Goal: Transaction & Acquisition: Purchase product/service

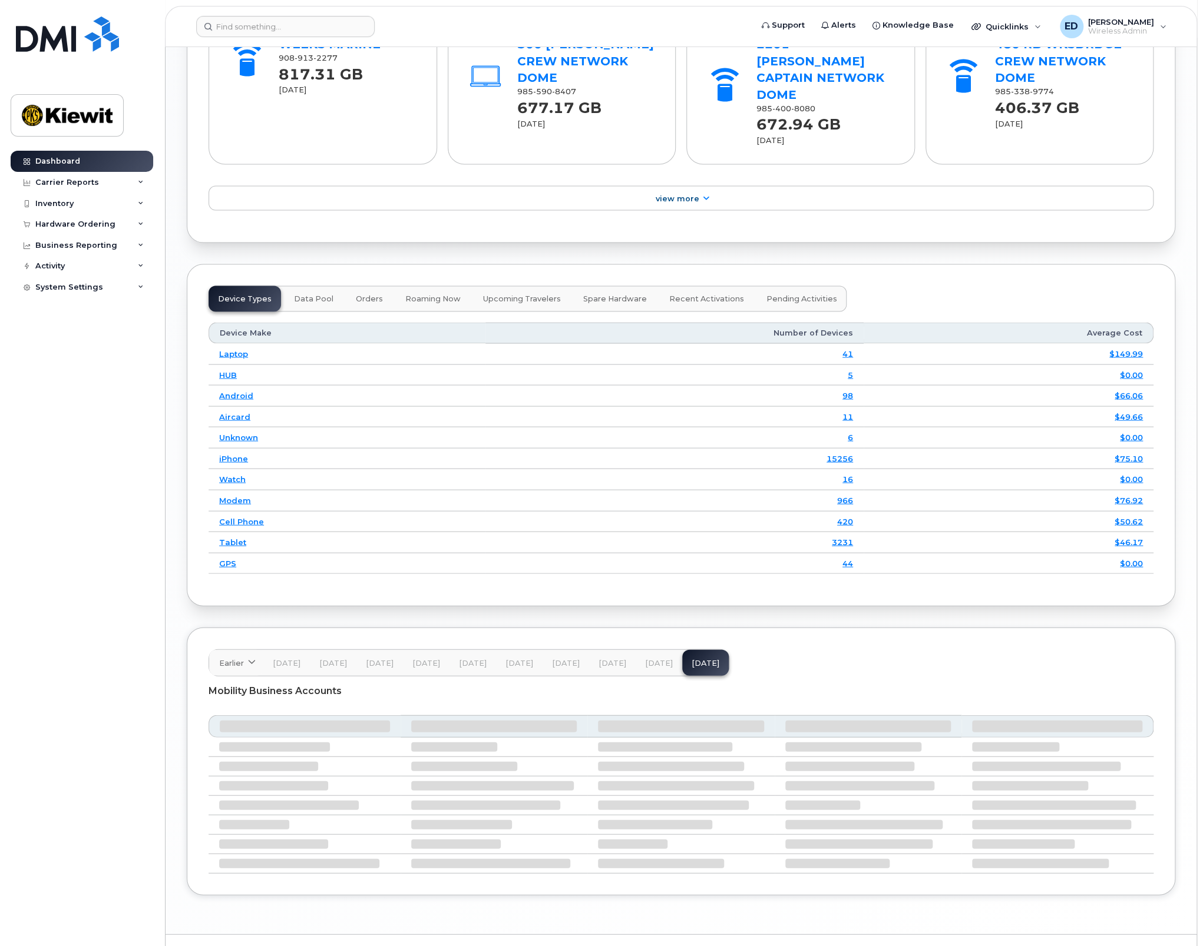
scroll to position [1381, 0]
click at [139, 228] on div "Hardware Ordering" at bounding box center [82, 224] width 143 height 21
click at [66, 270] on div "Orders" at bounding box center [55, 268] width 29 height 11
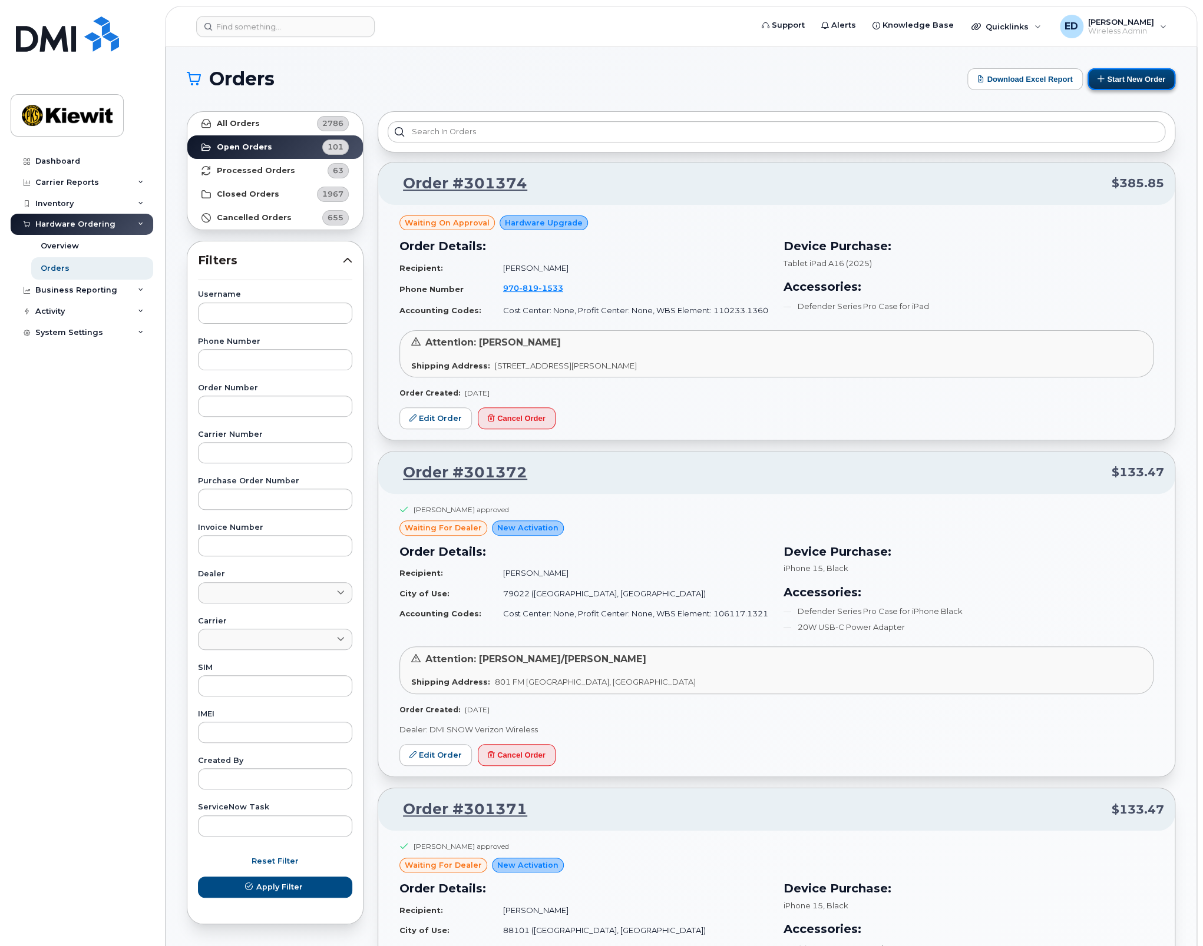
click at [1147, 77] on button "Start New Order" at bounding box center [1131, 79] width 88 height 22
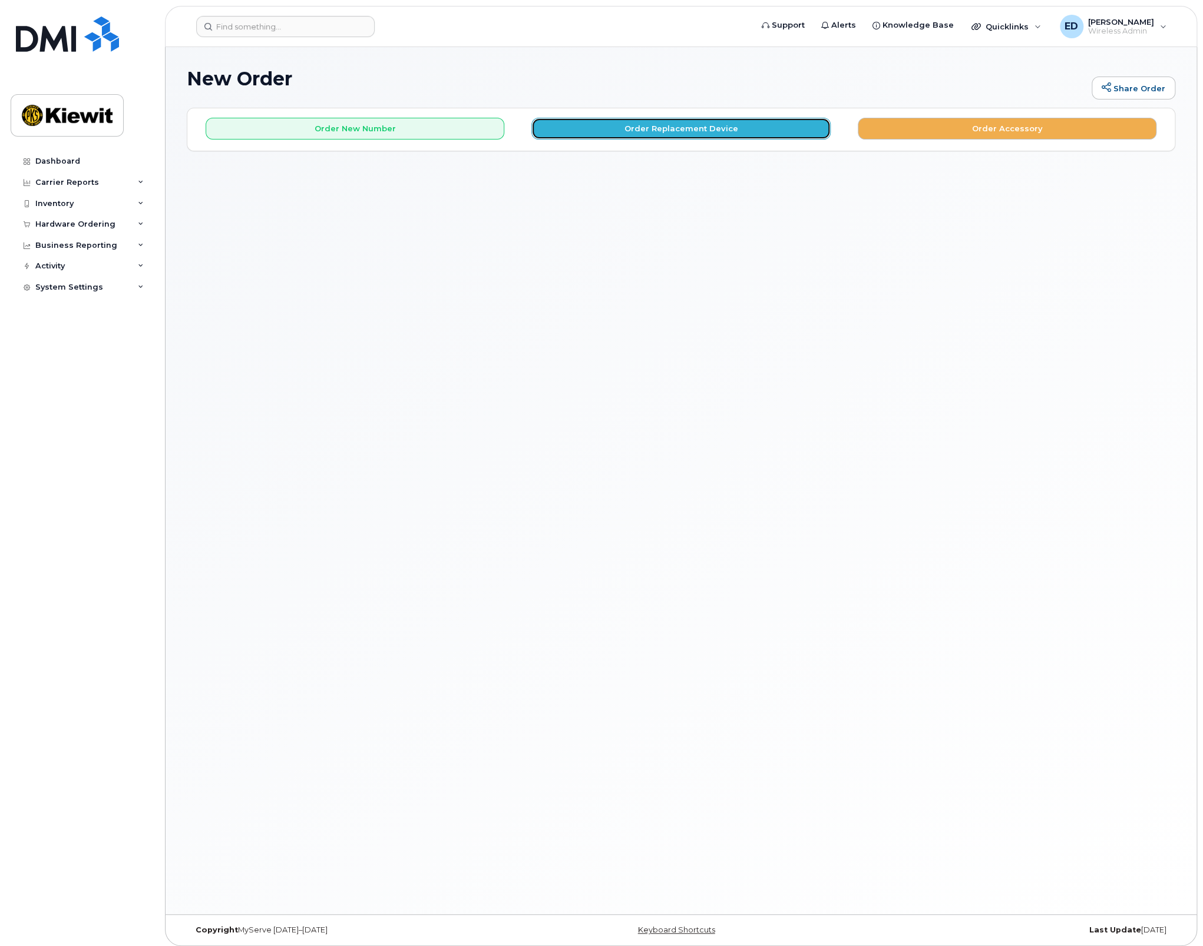
click at [661, 134] on button "Order Replacement Device" at bounding box center [680, 129] width 299 height 22
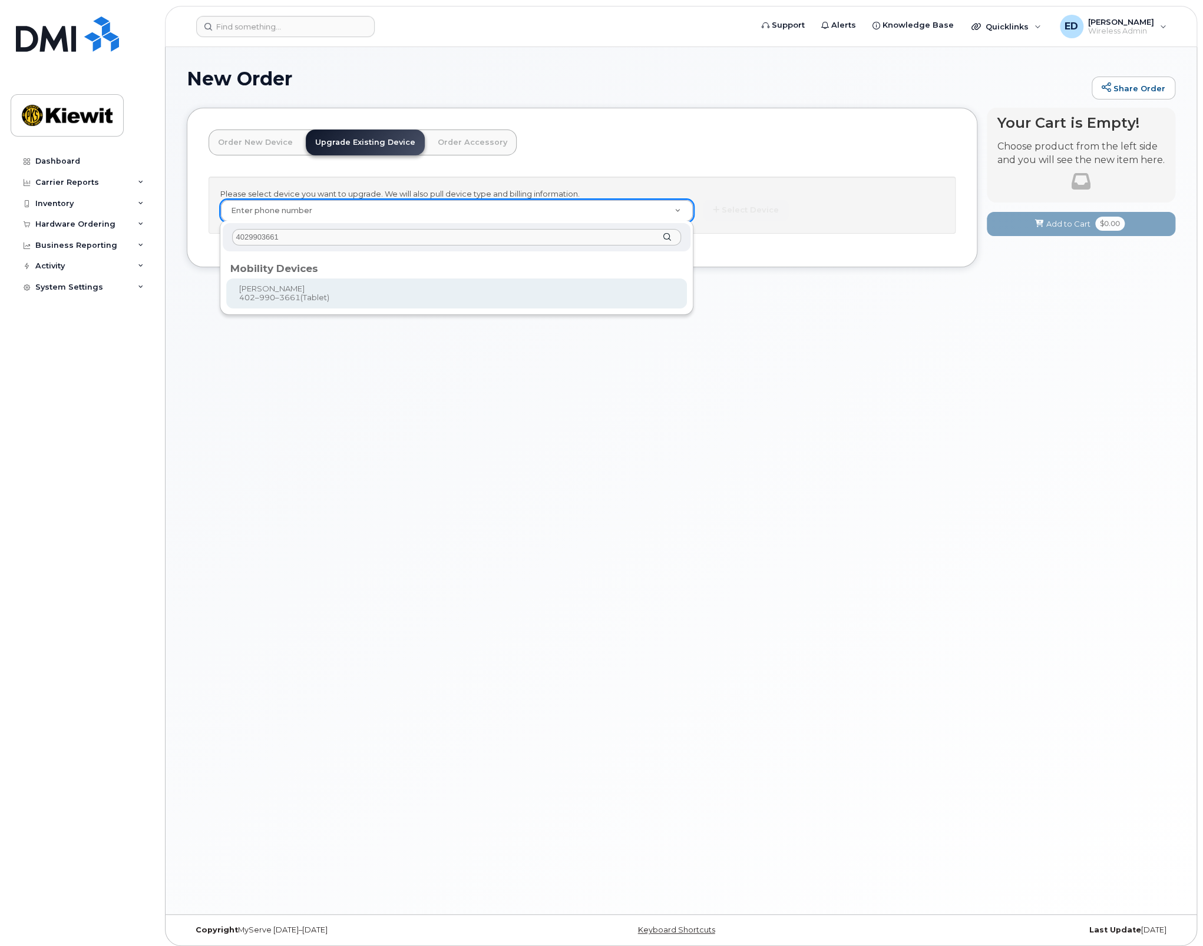
type input "4029903661"
type input "1176039"
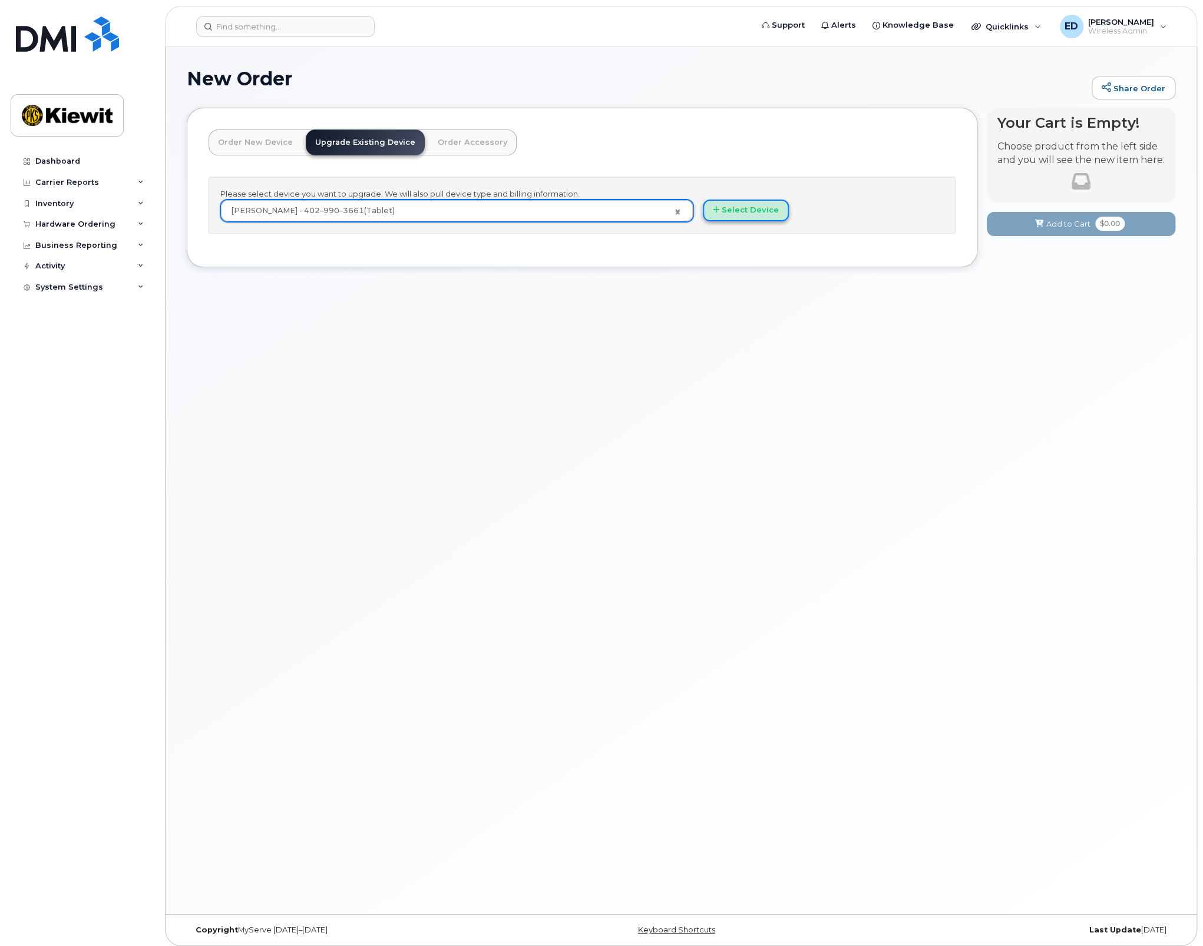
click at [740, 212] on button "Select Device" at bounding box center [746, 211] width 86 height 22
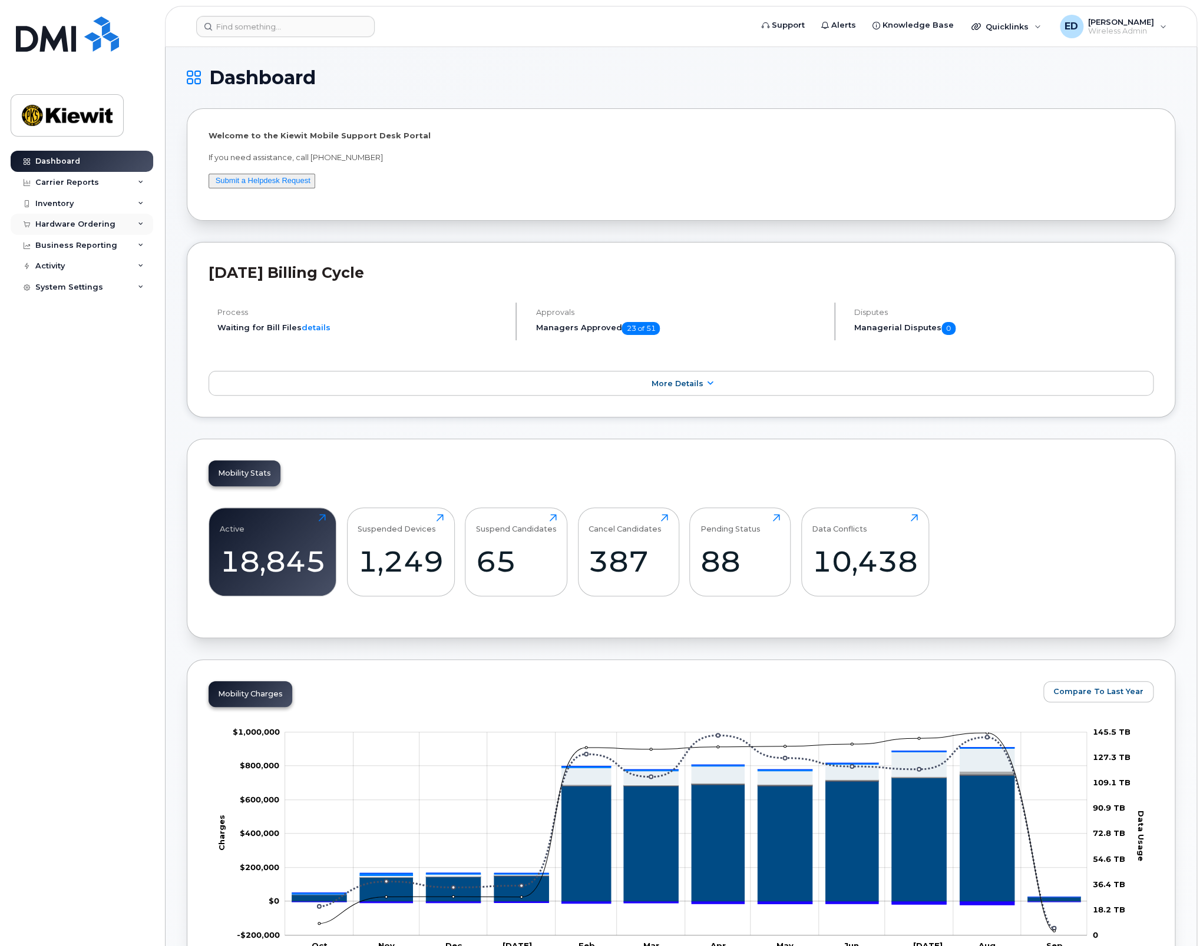
click at [112, 219] on div "Hardware Ordering" at bounding box center [82, 224] width 143 height 21
click at [81, 266] on link "Orders" at bounding box center [92, 268] width 122 height 22
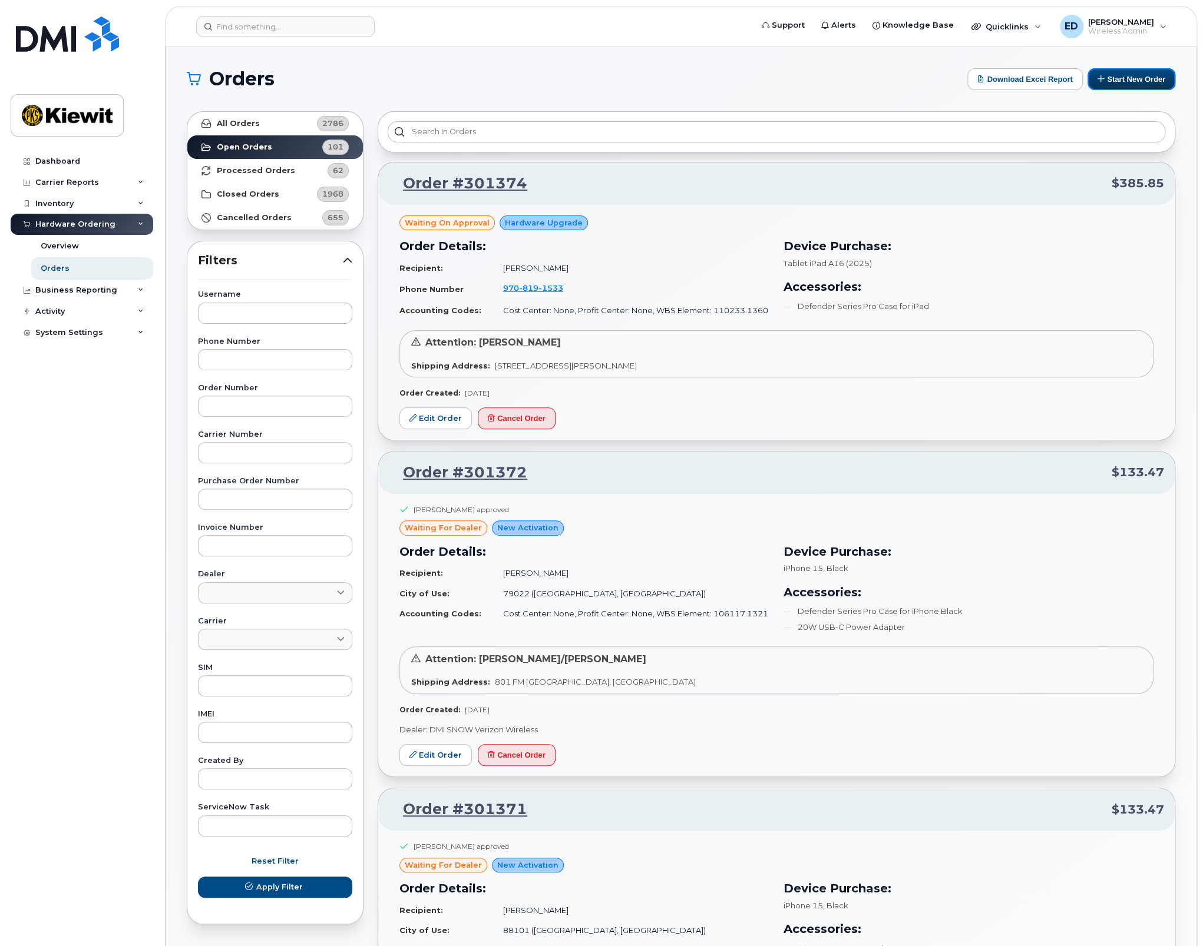
drag, startPoint x: 1110, startPoint y: 84, endPoint x: 802, endPoint y: 89, distance: 307.5
click at [1110, 84] on button "Start New Order" at bounding box center [1131, 79] width 88 height 22
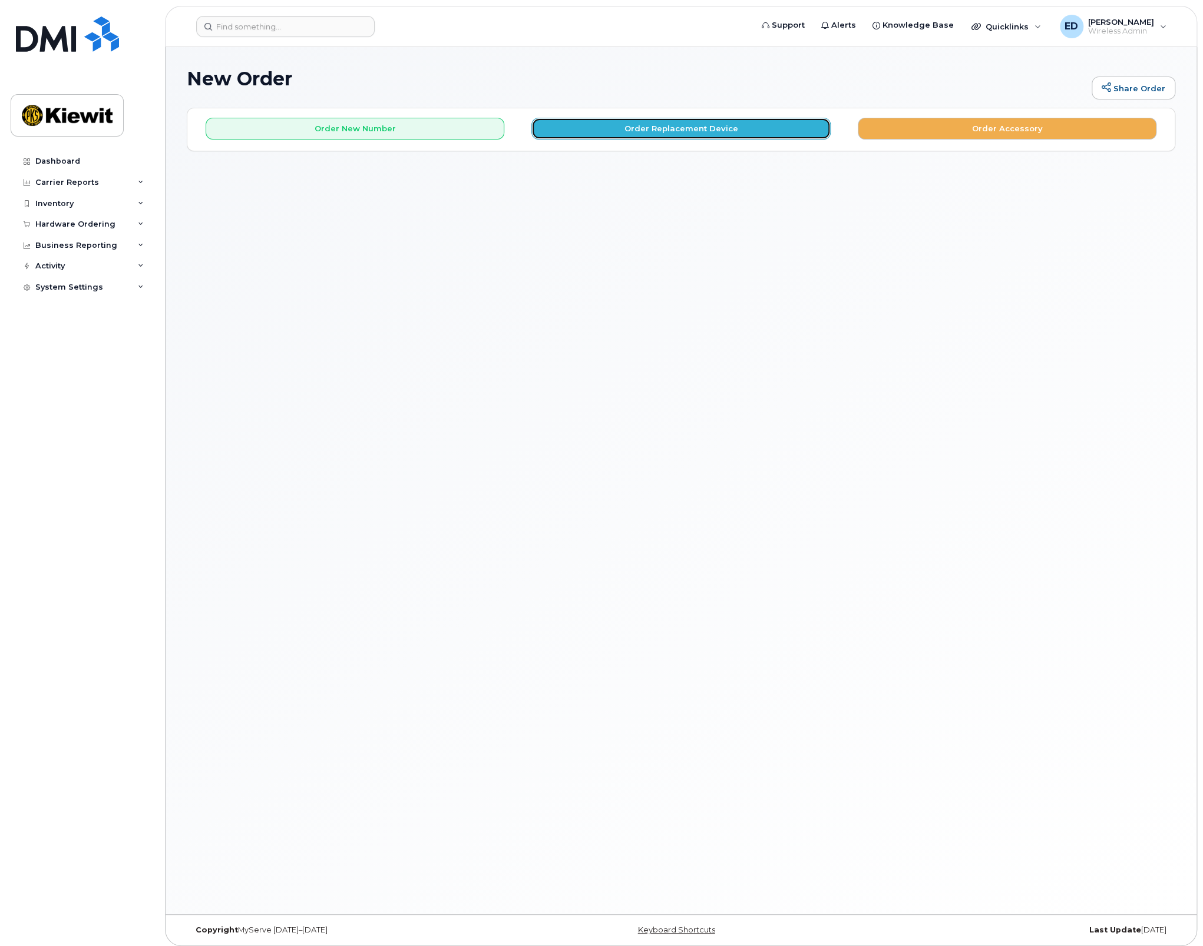
click at [713, 134] on button "Order Replacement Device" at bounding box center [680, 129] width 299 height 22
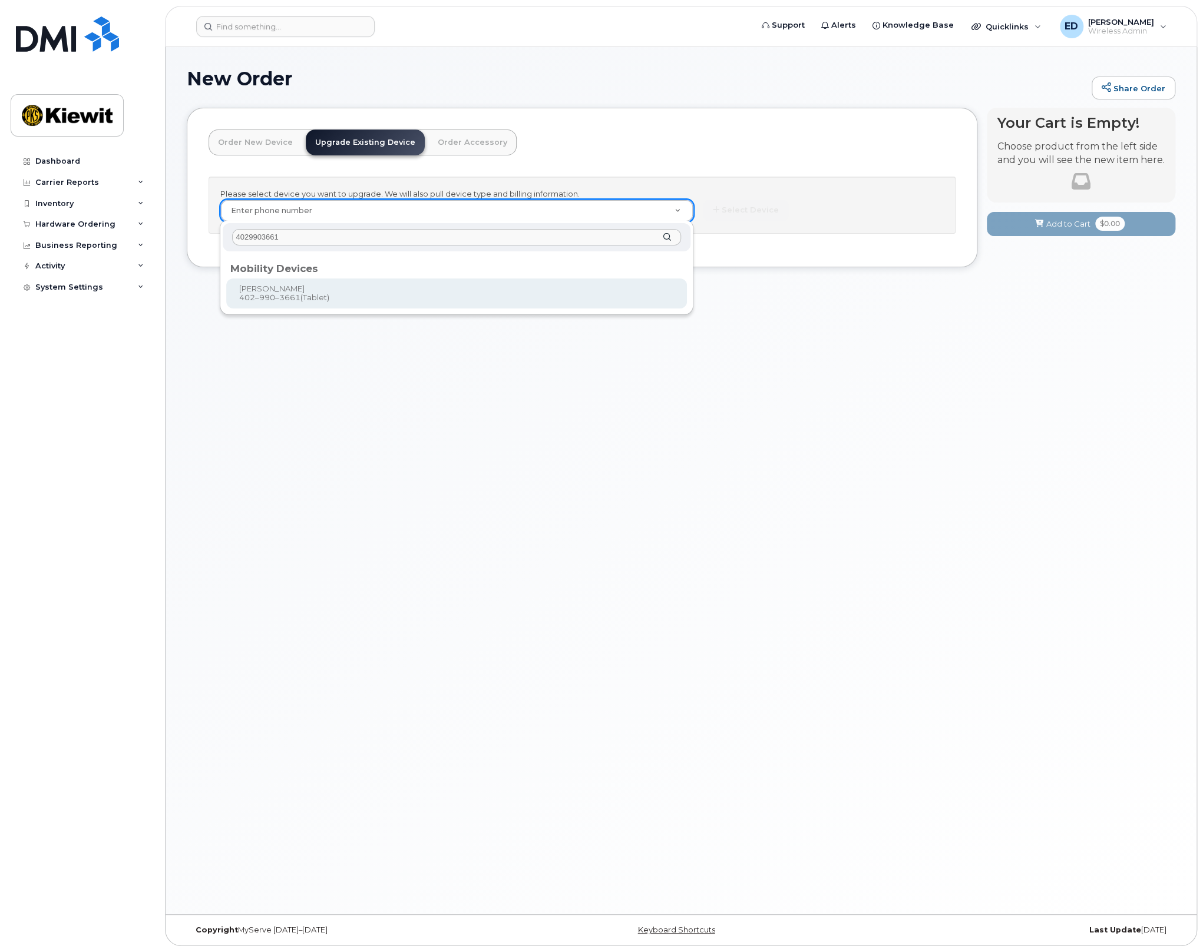
type input "4029903661"
type input "1176039"
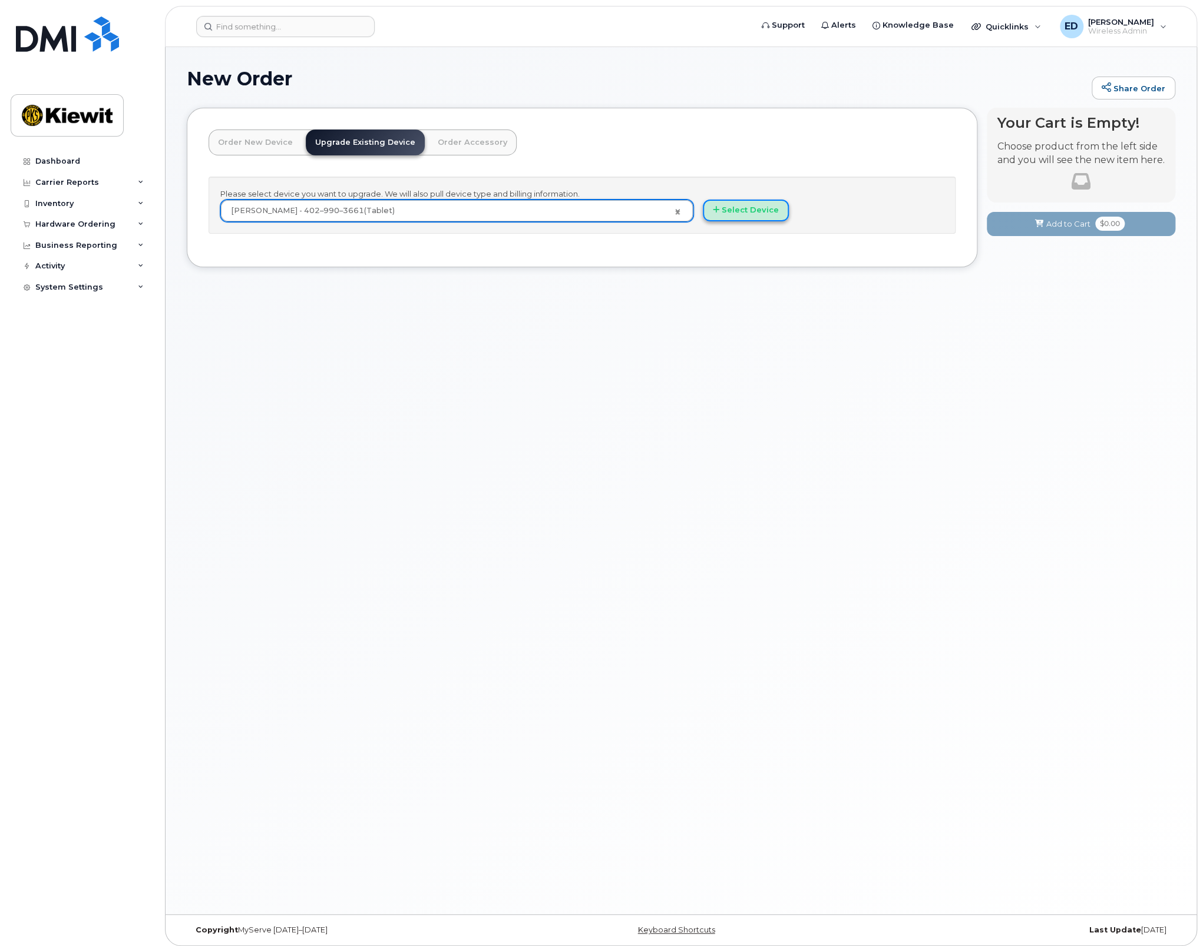
click at [756, 211] on button "Select Device" at bounding box center [746, 211] width 86 height 22
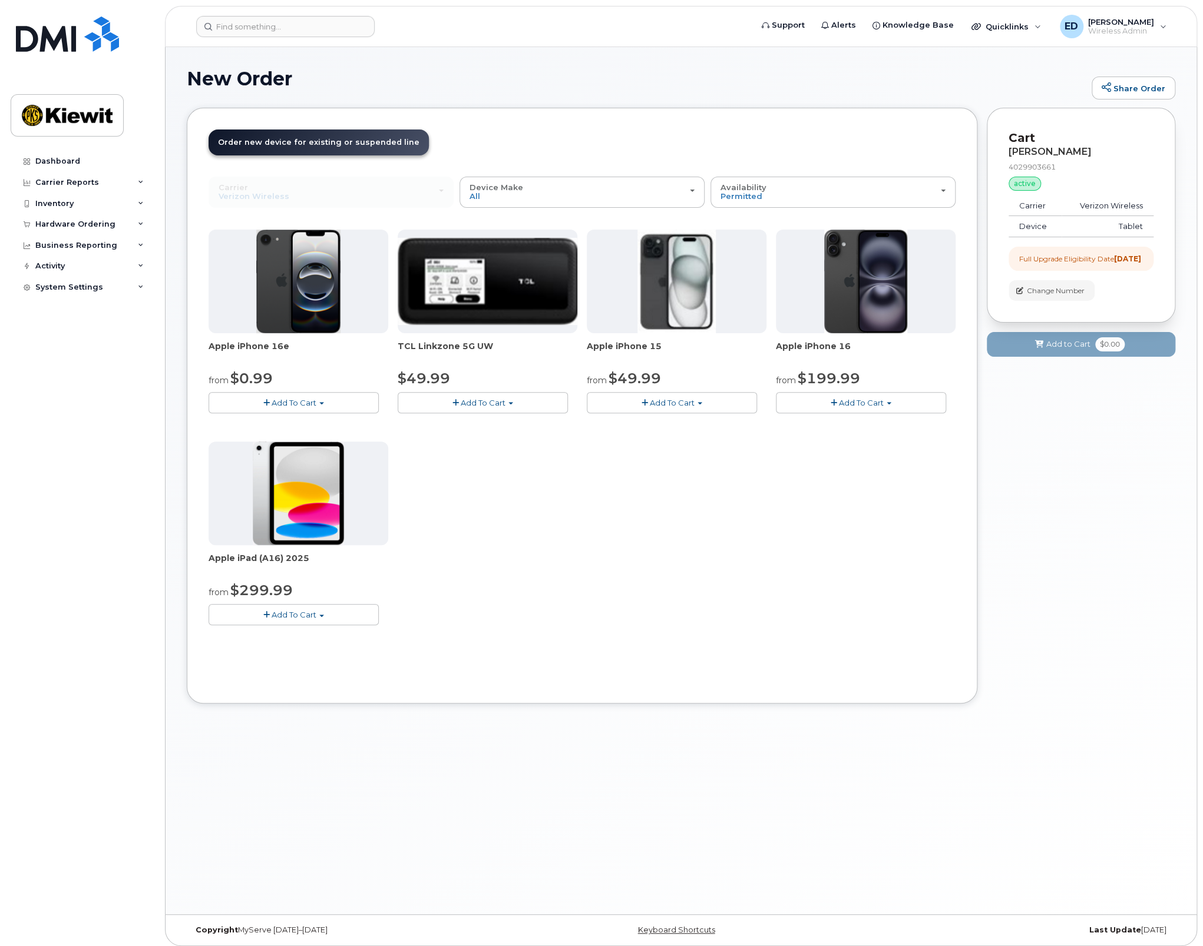
click at [296, 527] on img at bounding box center [298, 494] width 91 height 104
click at [342, 617] on button "Add To Cart" at bounding box center [293, 614] width 170 height 21
click at [416, 621] on div "Apple iPhone 16e from $0.99 Add To Cart $0.99 - 2 Year Upgrade (128GB) $599.99 …" at bounding box center [581, 437] width 747 height 415
drag, startPoint x: 853, startPoint y: 628, endPoint x: 850, endPoint y: 634, distance: 6.3
click at [853, 628] on div "Apple iPhone 16e from $0.99 Add To Cart $0.99 - 2 Year Upgrade (128GB) $599.99 …" at bounding box center [581, 437] width 747 height 415
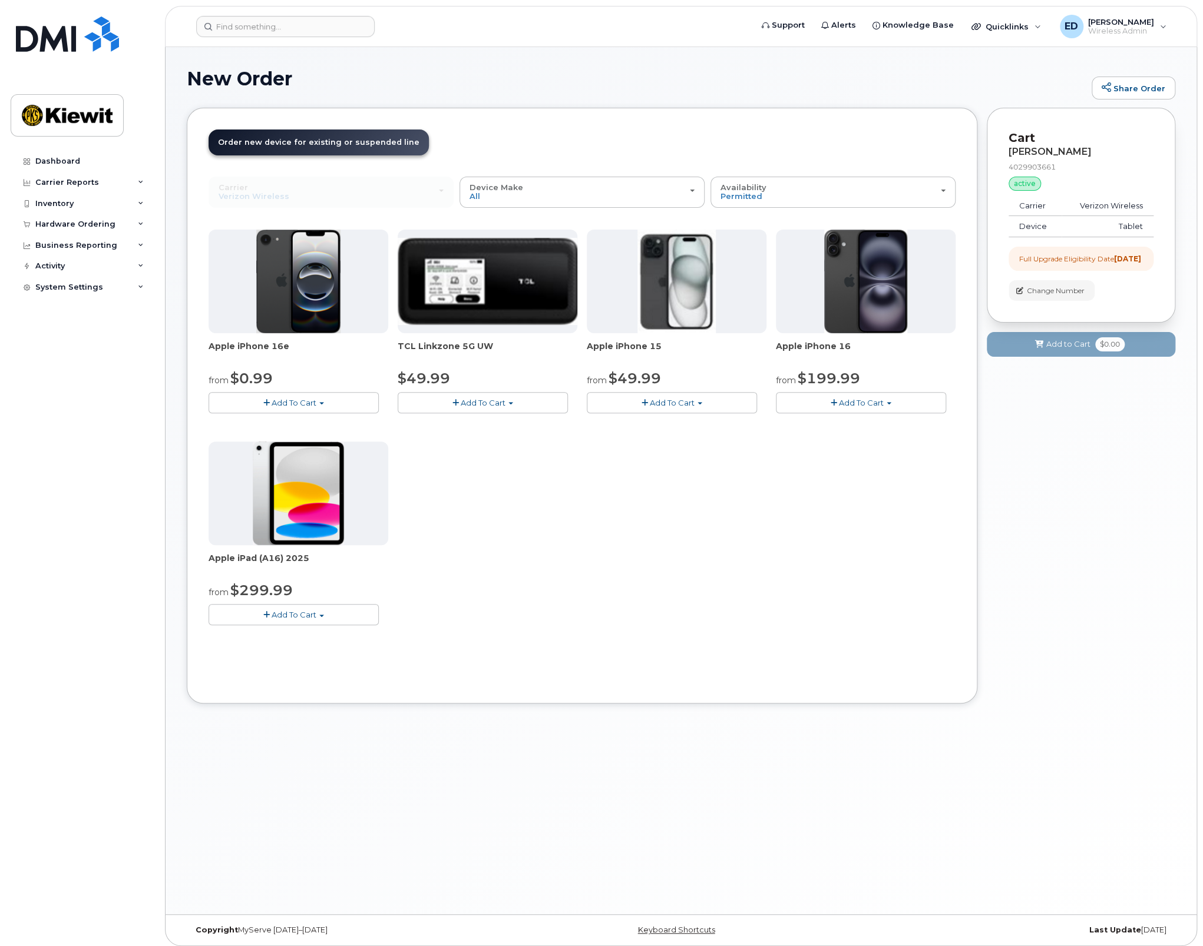
drag, startPoint x: 836, startPoint y: 399, endPoint x: 827, endPoint y: 402, distance: 9.1
click at [836, 399] on button "Add To Cart" at bounding box center [861, 402] width 170 height 21
click at [1105, 18] on span "[PERSON_NAME]" at bounding box center [1121, 21] width 66 height 9
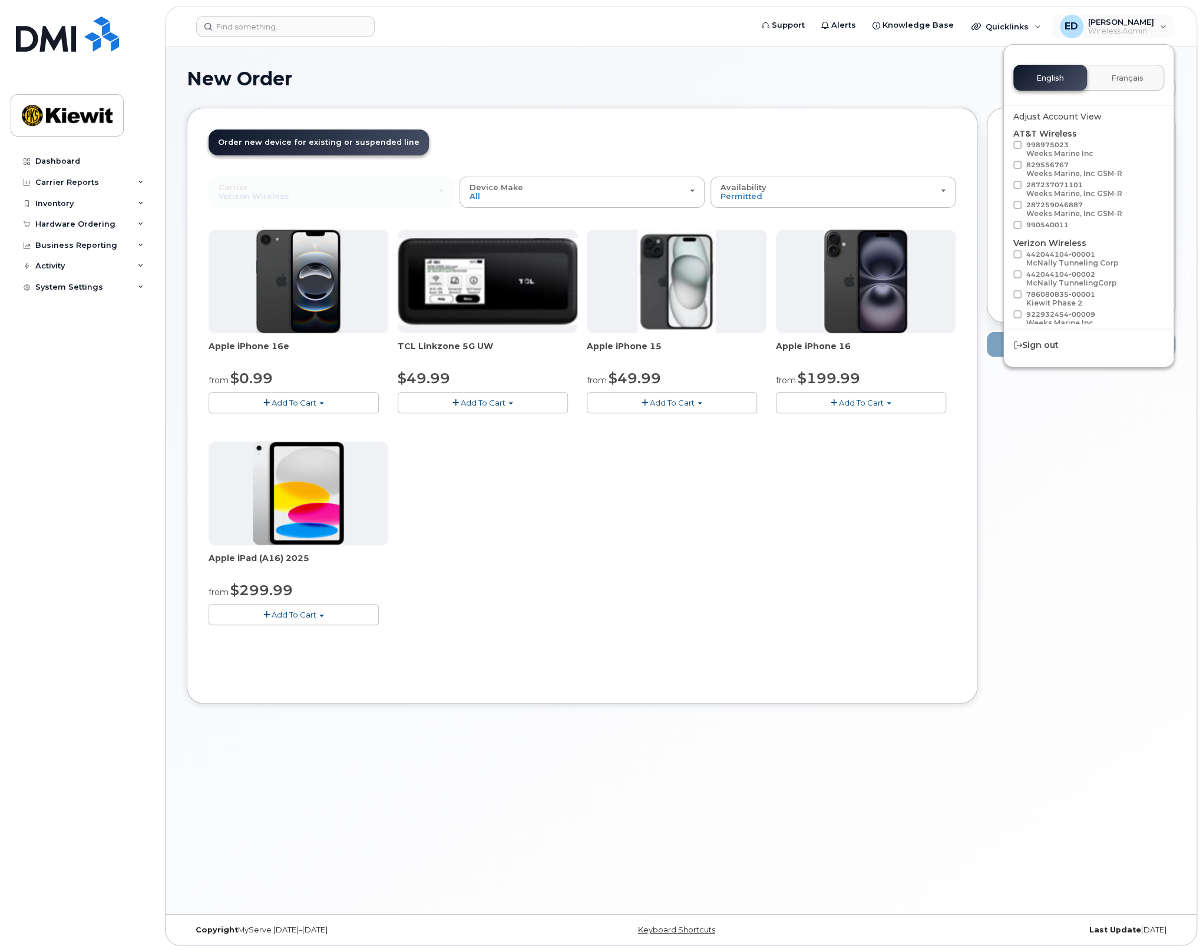
click at [727, 56] on div "New Order Share Order × Share This Order If you want to allow others to create …" at bounding box center [680, 481] width 1031 height 868
